Goal: Information Seeking & Learning: Learn about a topic

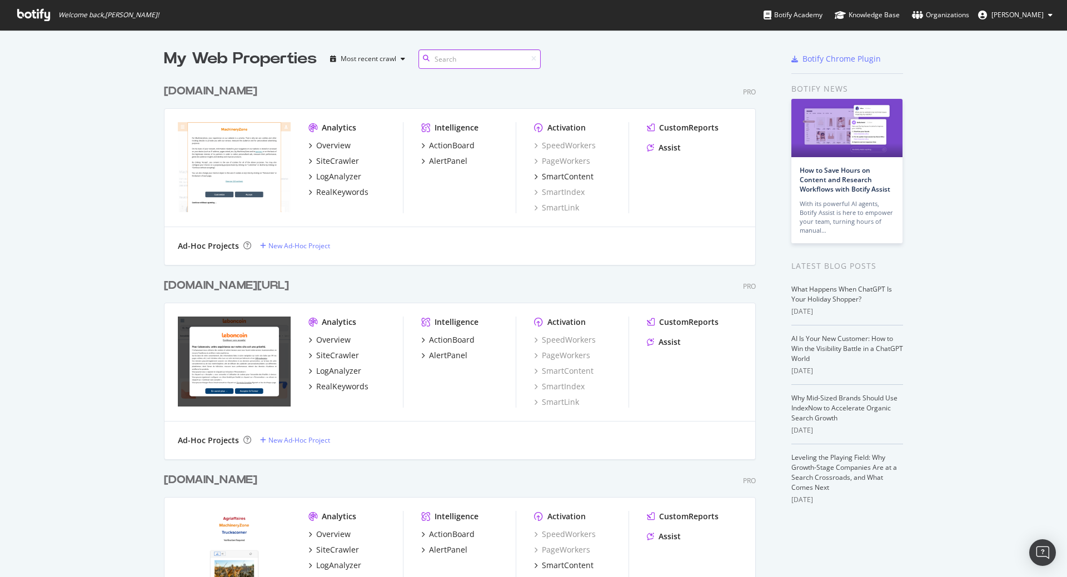
scroll to position [2732, 593]
click at [434, 62] on input at bounding box center [480, 58] width 122 height 19
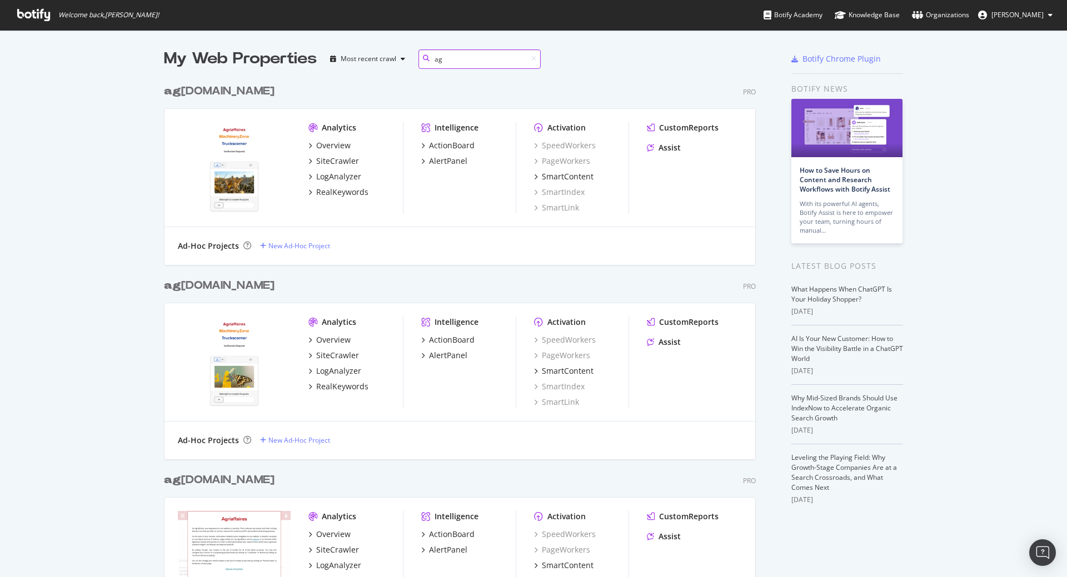
scroll to position [903, 593]
type input "ag"
click at [323, 539] on div "Overview" at bounding box center [333, 534] width 34 height 11
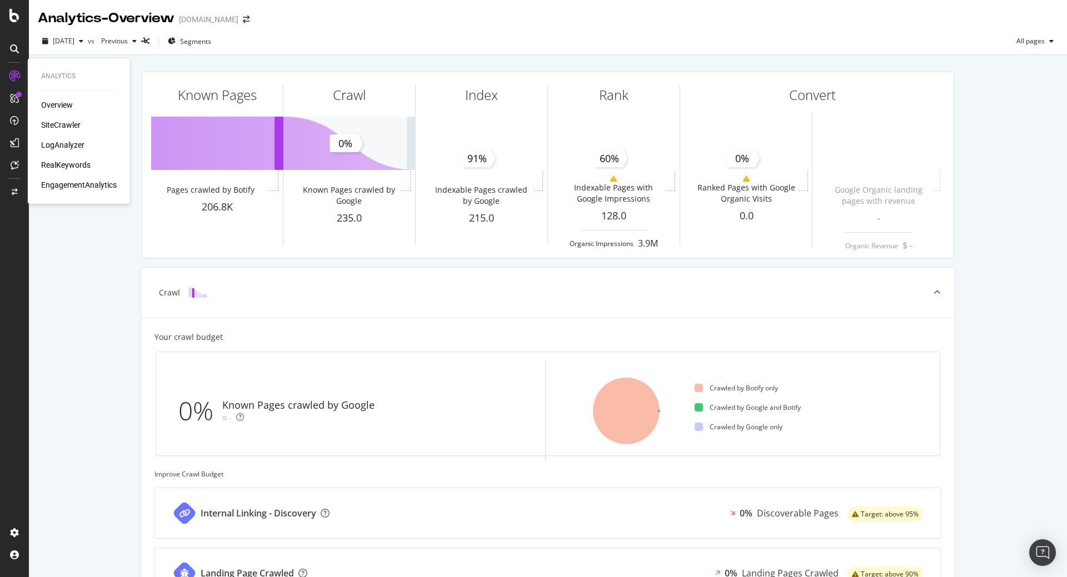
click at [59, 164] on div "RealKeywords" at bounding box center [65, 165] width 49 height 11
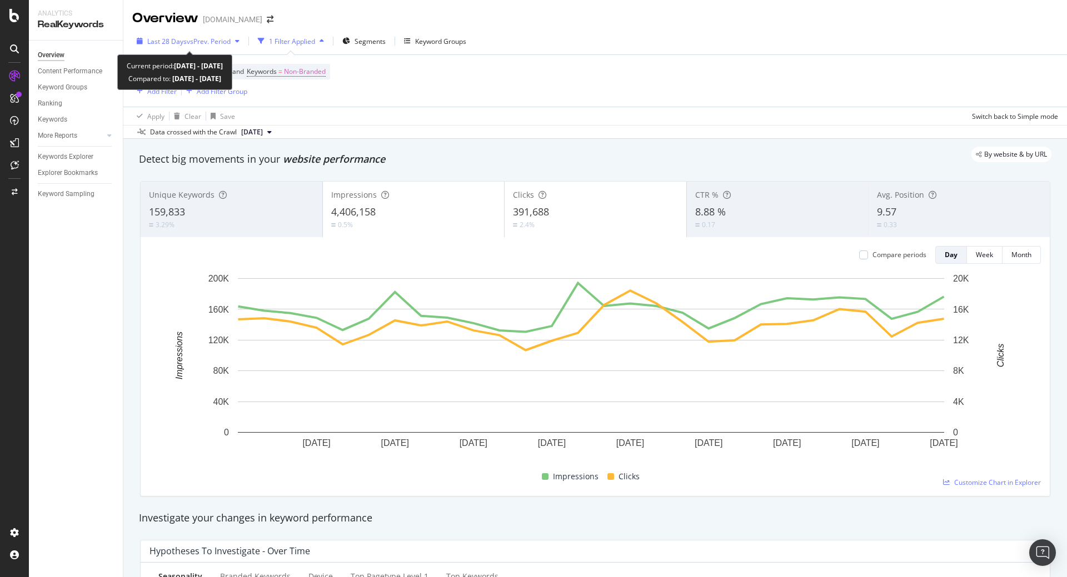
click at [221, 38] on span "vs Prev. Period" at bounding box center [209, 41] width 44 height 9
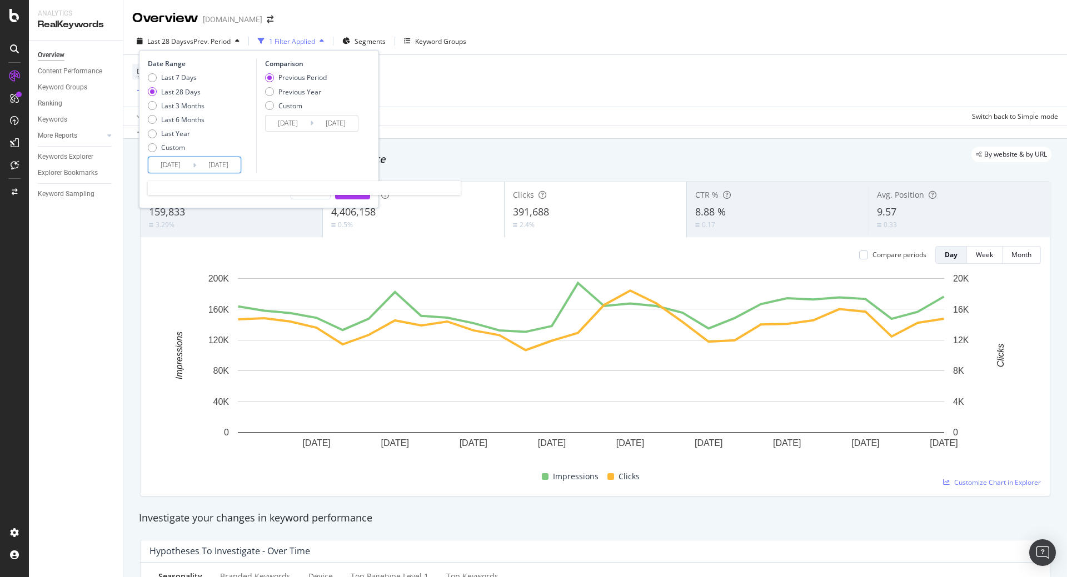
click at [181, 161] on input "[DATE]" at bounding box center [170, 165] width 44 height 16
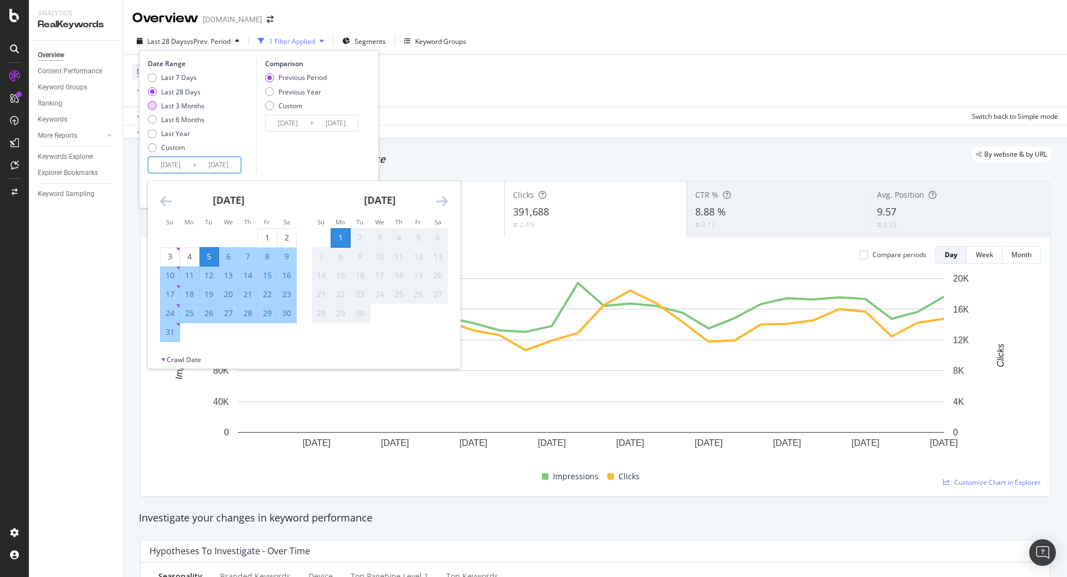
click at [186, 106] on div "Last 3 Months" at bounding box center [182, 105] width 43 height 9
type input "[DATE]"
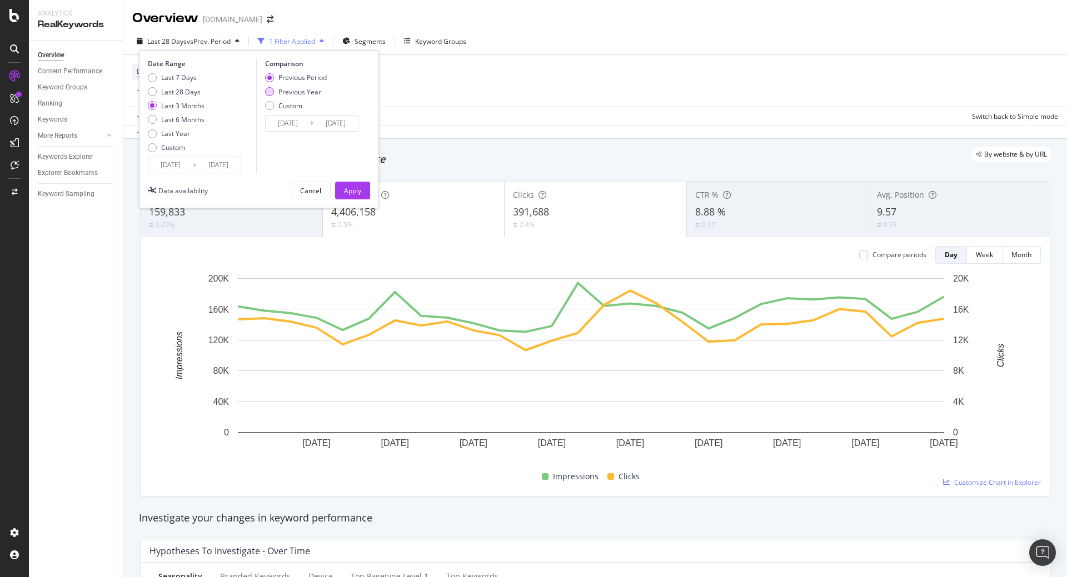
click at [297, 91] on div "Previous Year" at bounding box center [299, 91] width 43 height 9
type input "[DATE]"
drag, startPoint x: 348, startPoint y: 189, endPoint x: 460, endPoint y: 1, distance: 219.1
click at [350, 189] on div "Apply" at bounding box center [352, 190] width 17 height 9
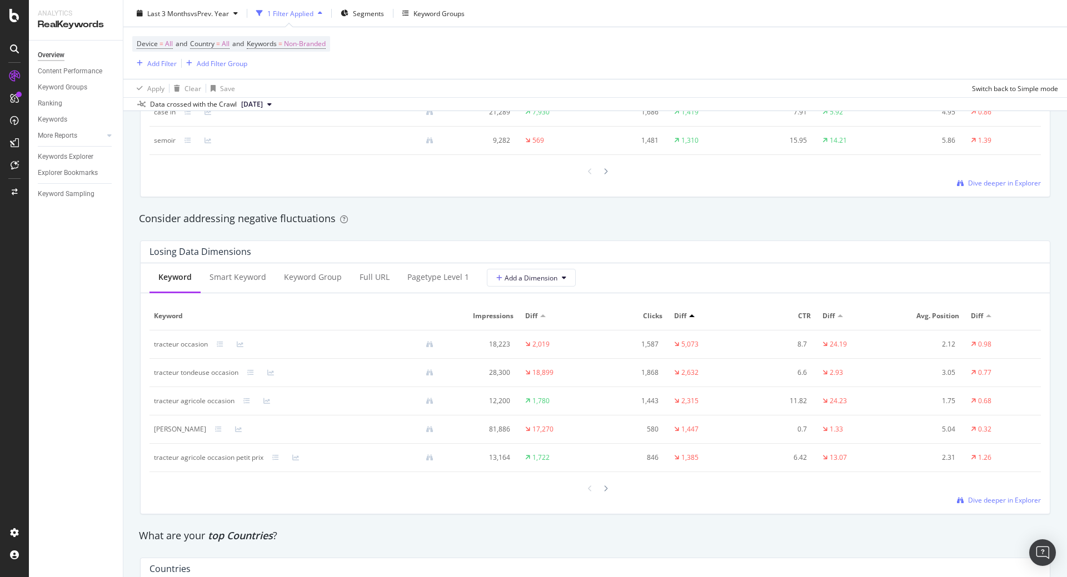
scroll to position [1198, 0]
drag, startPoint x: 152, startPoint y: 366, endPoint x: 241, endPoint y: 366, distance: 88.4
click at [241, 366] on td "tracteur tondeuse occasion" at bounding box center [298, 369] width 297 height 28
copy div "tracteur tondeuse occasion"
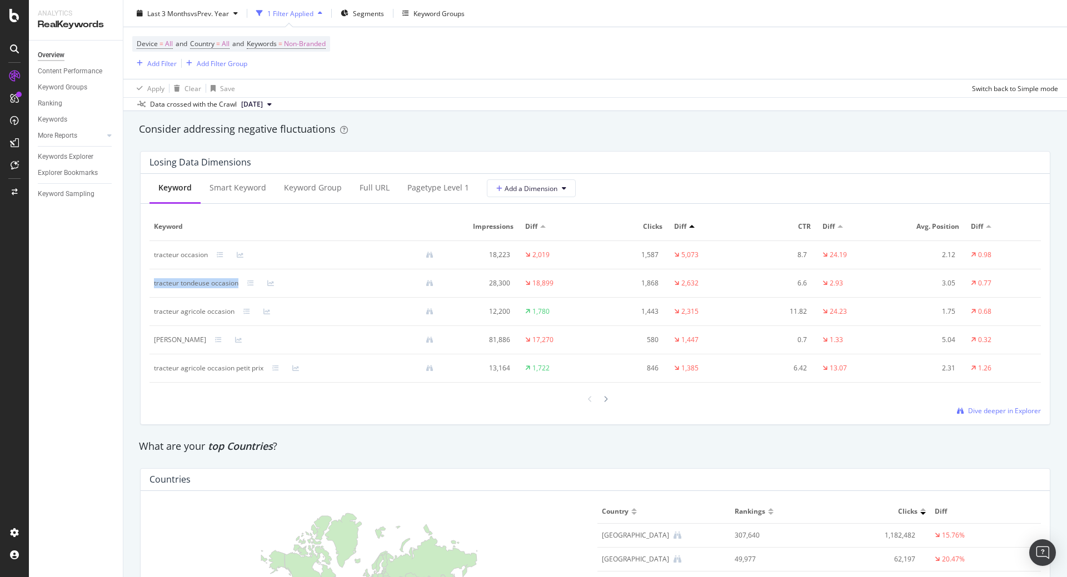
scroll to position [1266, 0]
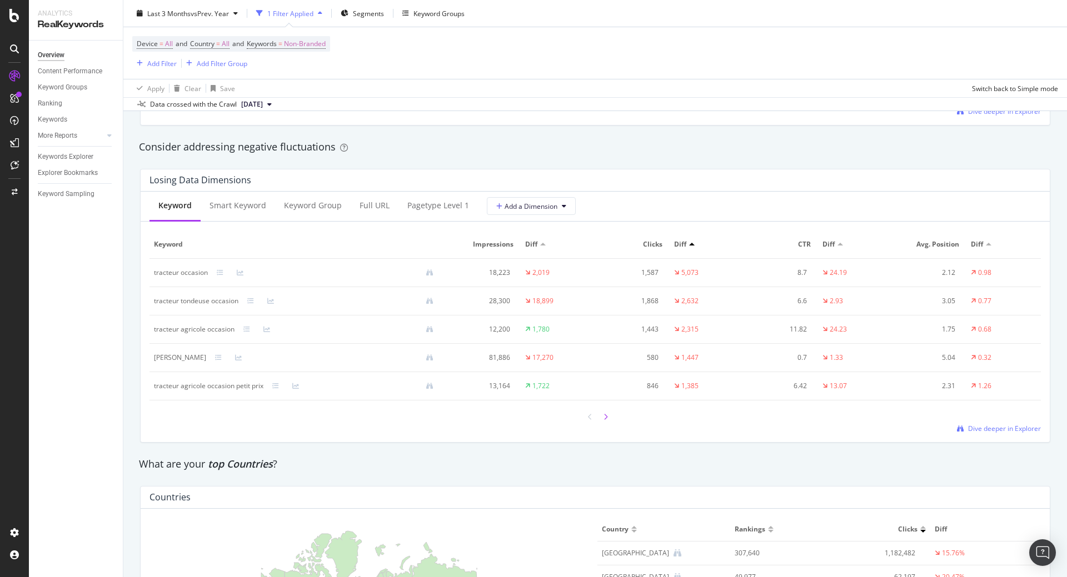
click at [606, 418] on div at bounding box center [606, 417] width 10 height 15
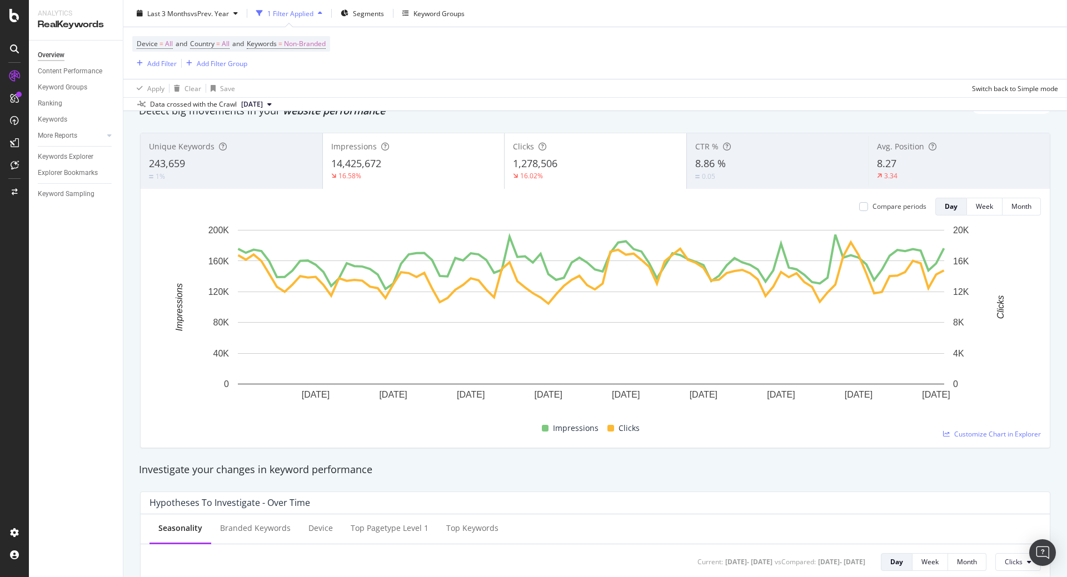
scroll to position [0, 0]
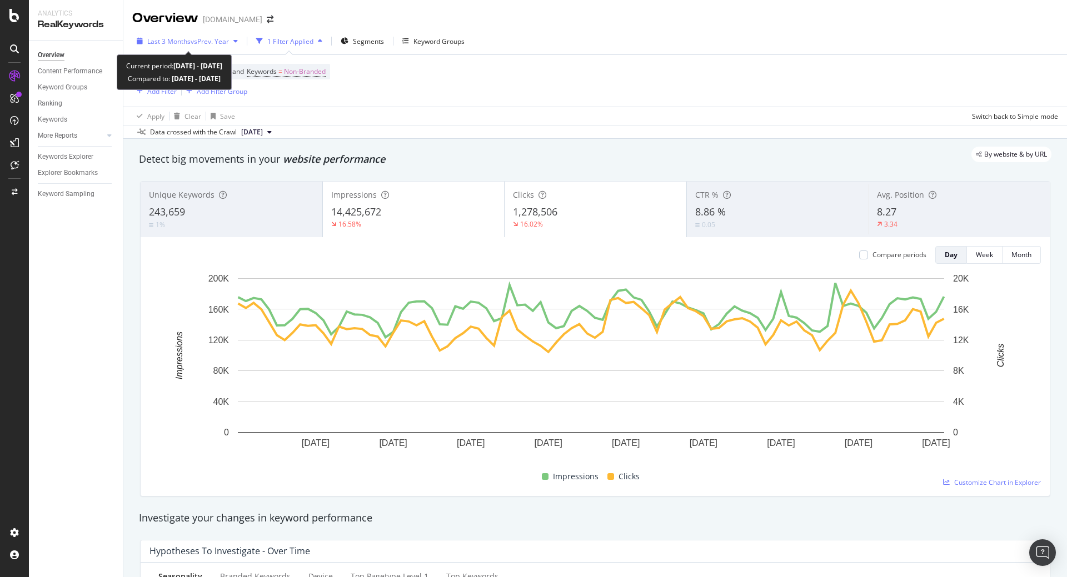
click at [241, 41] on div "button" at bounding box center [235, 41] width 13 height 7
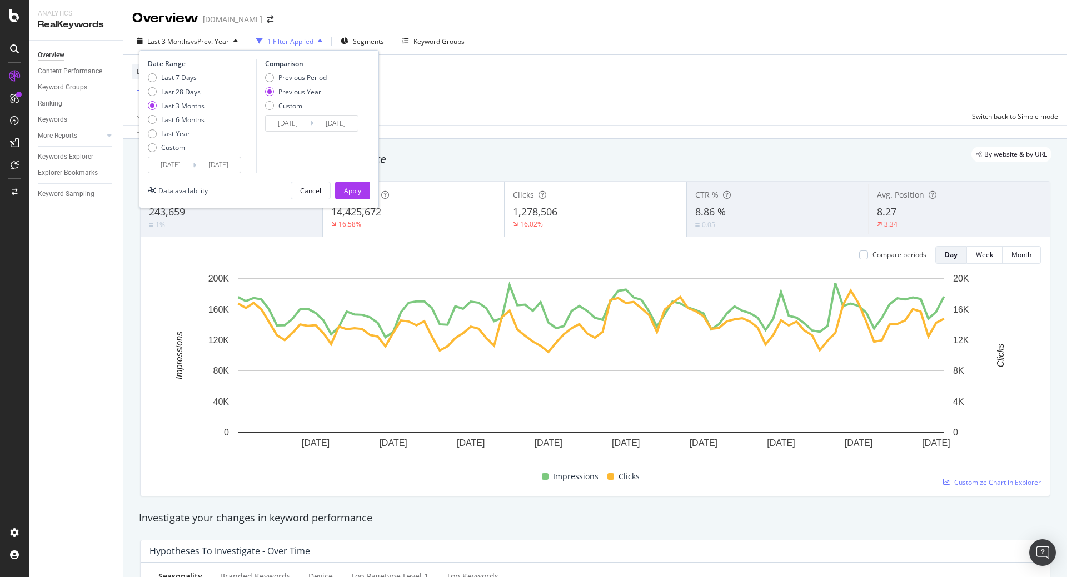
drag, startPoint x: 175, startPoint y: 117, endPoint x: 269, endPoint y: 128, distance: 94.6
click at [176, 117] on div "Last 6 Months" at bounding box center [182, 119] width 43 height 9
type input "[DATE]"
click at [356, 192] on div "Apply" at bounding box center [352, 190] width 17 height 9
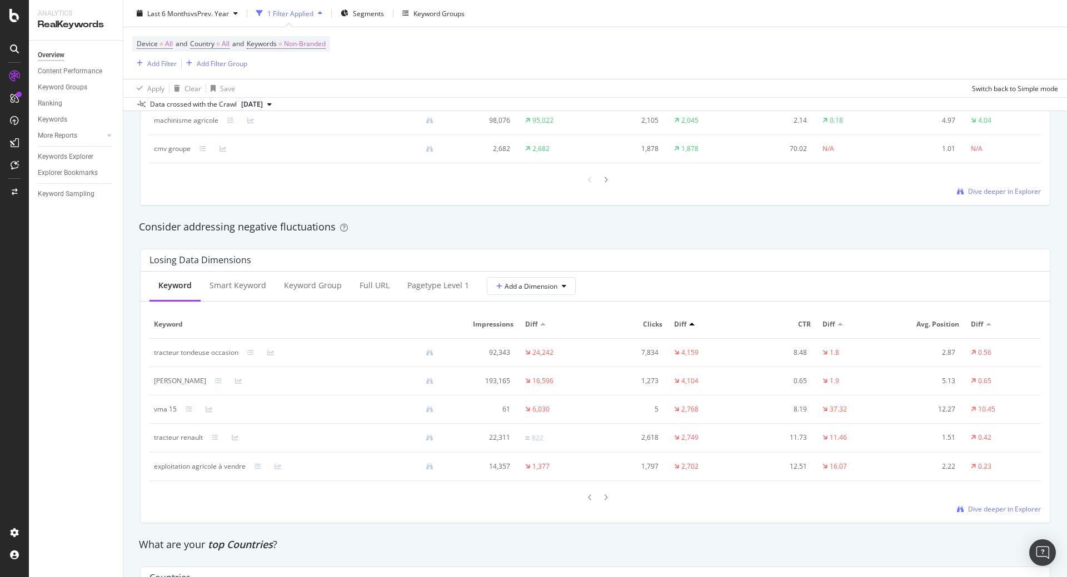
scroll to position [1188, 0]
drag, startPoint x: 150, startPoint y: 350, endPoint x: 238, endPoint y: 351, distance: 88.9
click at [238, 351] on td "tracteur tondeuse occasion" at bounding box center [298, 351] width 297 height 28
copy div "tracteur tondeuse occasion"
click at [7, 14] on div at bounding box center [14, 15] width 27 height 13
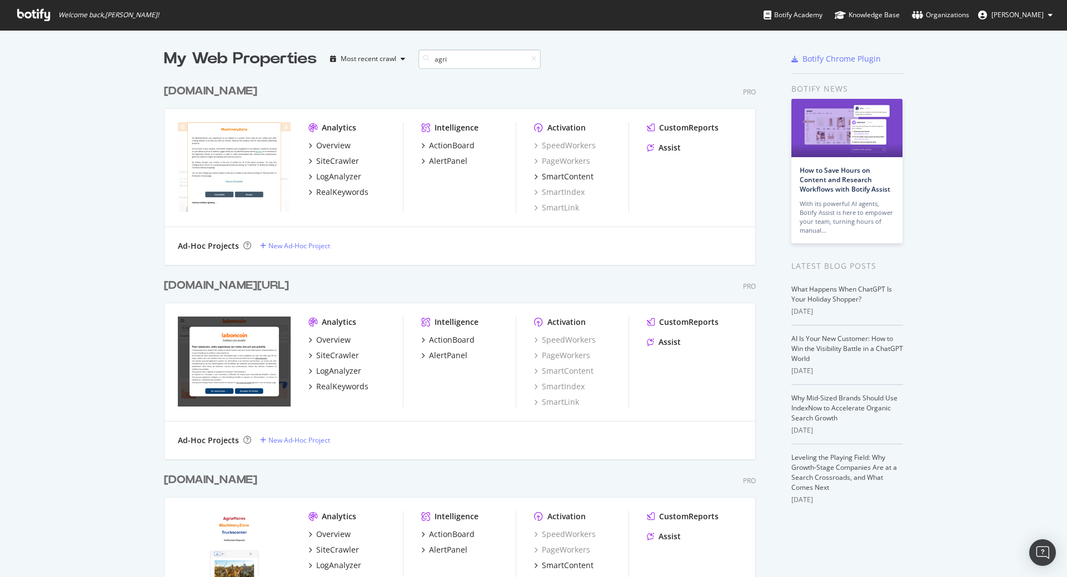
scroll to position [642, 593]
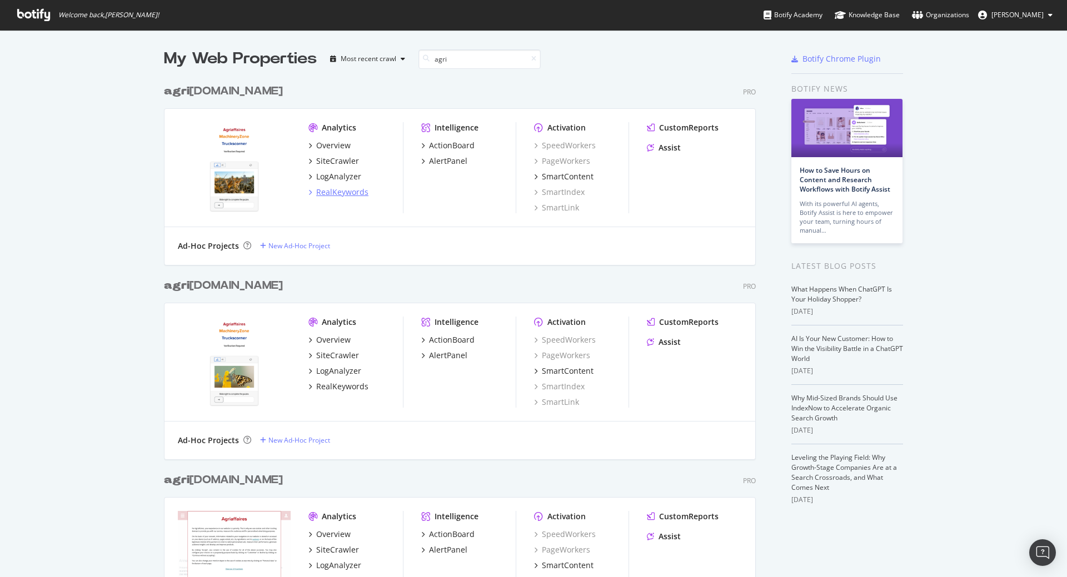
type input "agri"
click at [336, 187] on div "RealKeywords" at bounding box center [342, 192] width 52 height 11
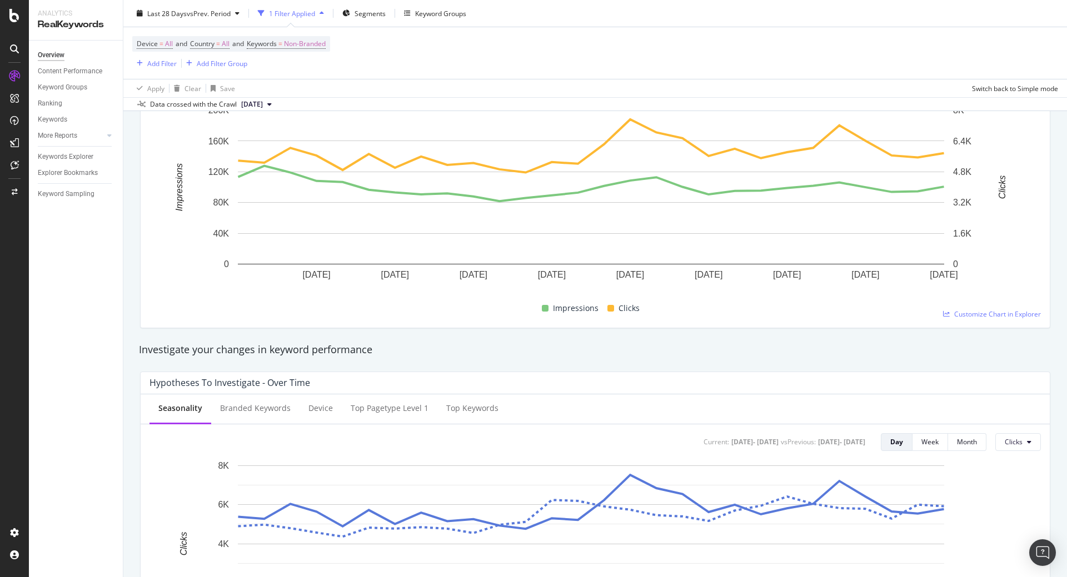
scroll to position [162, 0]
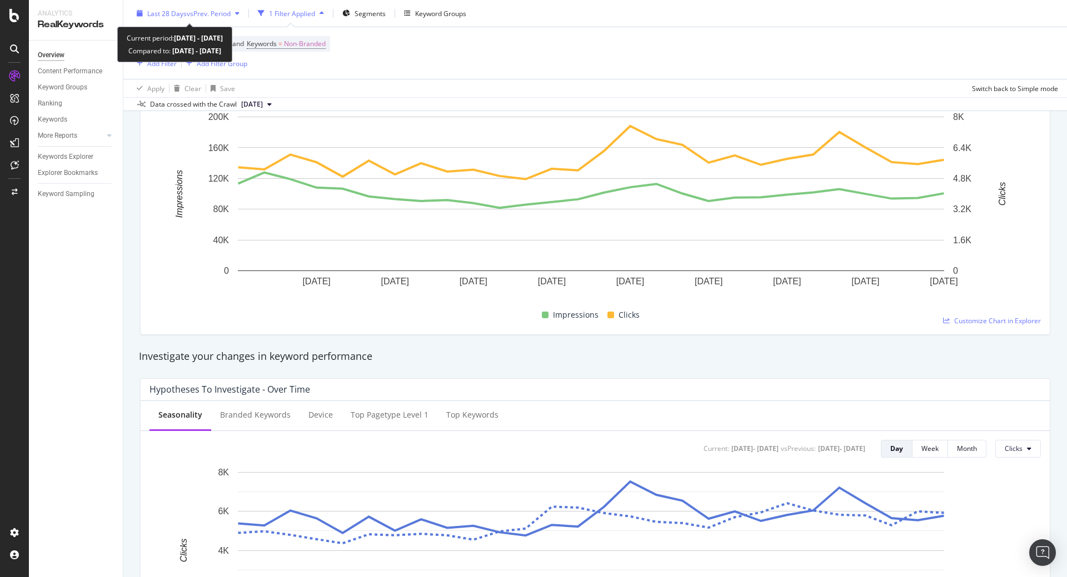
click at [230, 14] on span "vs Prev. Period" at bounding box center [209, 12] width 44 height 9
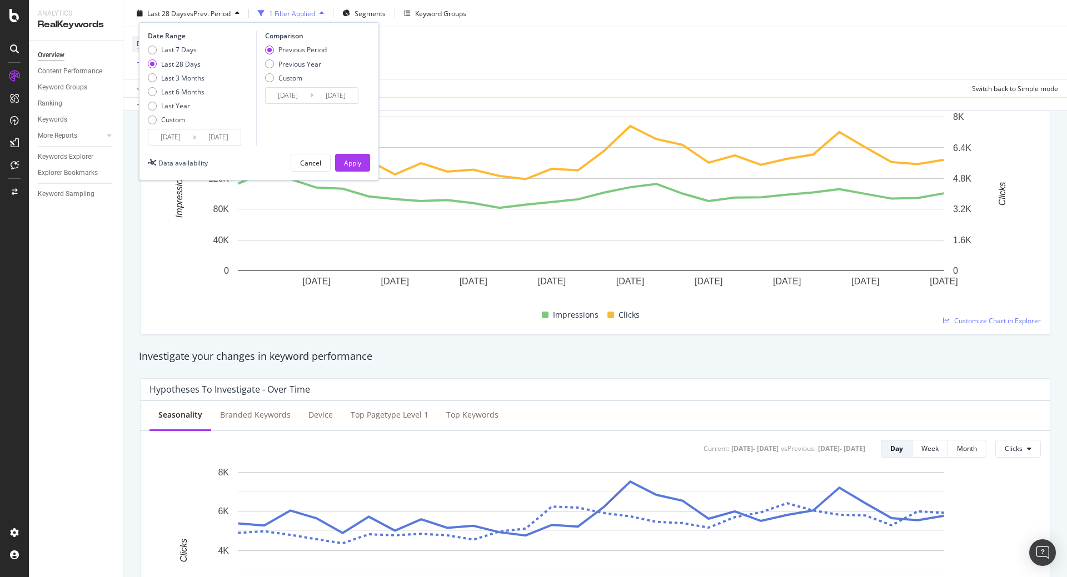
click at [176, 83] on div "Last 7 Days Last 28 Days Last 3 Months Last 6 Months Last Year Custom" at bounding box center [176, 87] width 57 height 84
click at [192, 79] on div "Last 3 Months" at bounding box center [182, 77] width 43 height 9
type input "[DATE]"
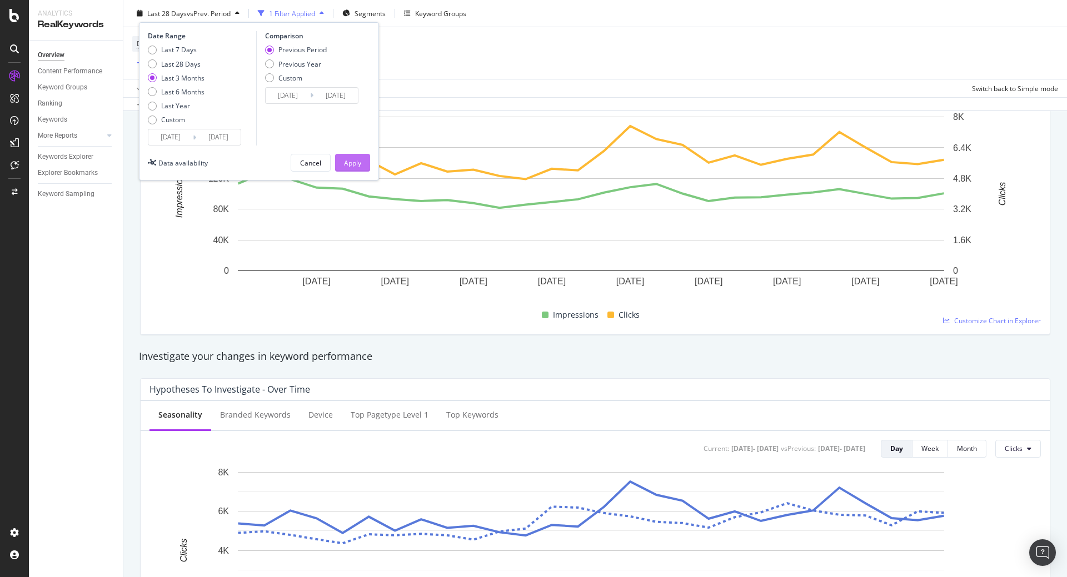
click at [353, 165] on div "Apply" at bounding box center [352, 162] width 17 height 9
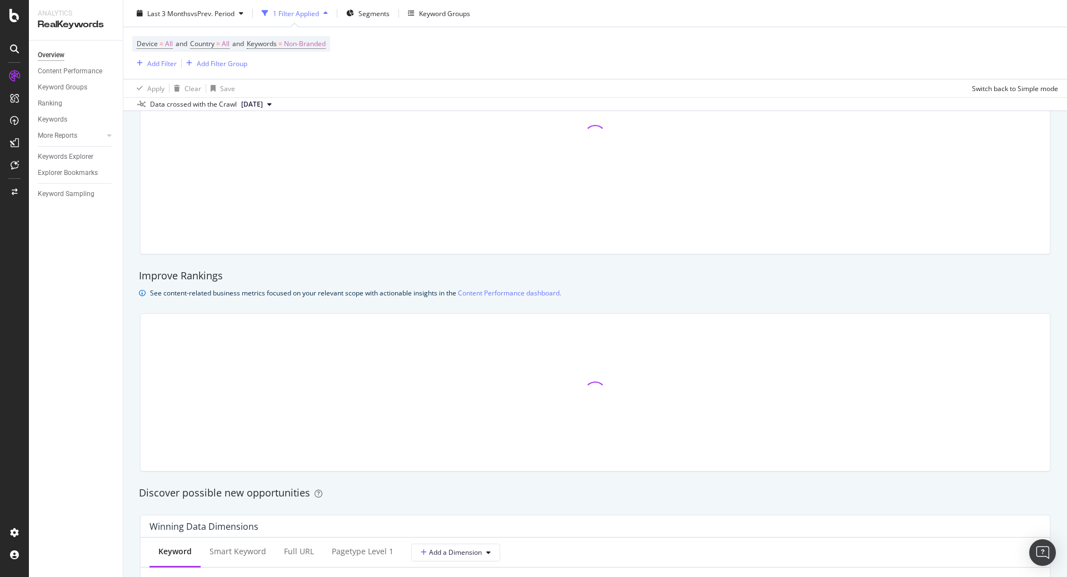
scroll to position [327, 0]
